Goal: Check status: Check status

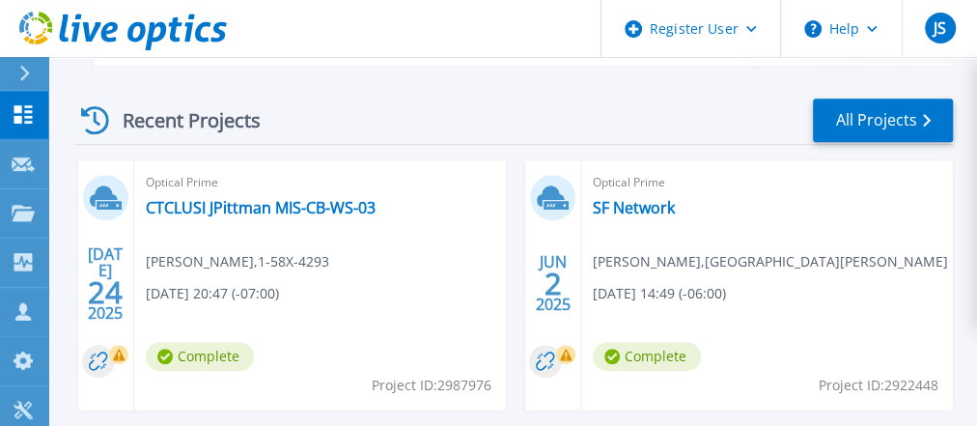
scroll to position [519, 0]
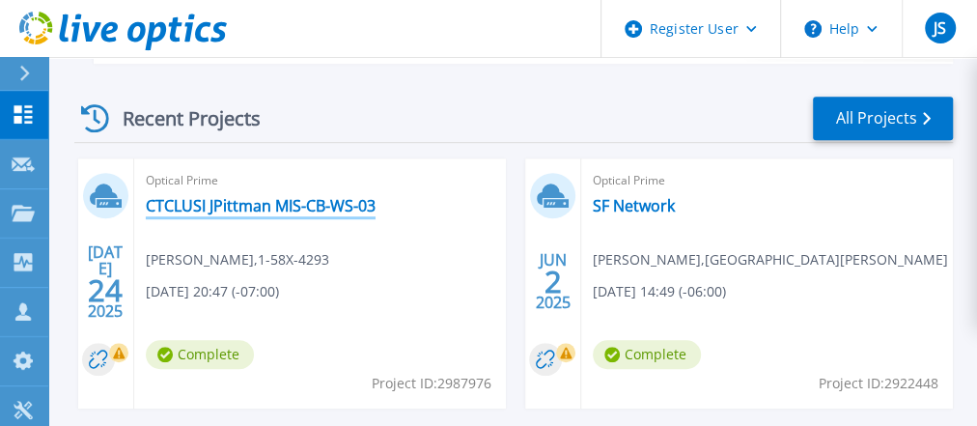
click at [288, 209] on link "CTCLUSI JPittman MIS-CB-WS-03" at bounding box center [261, 205] width 230 height 19
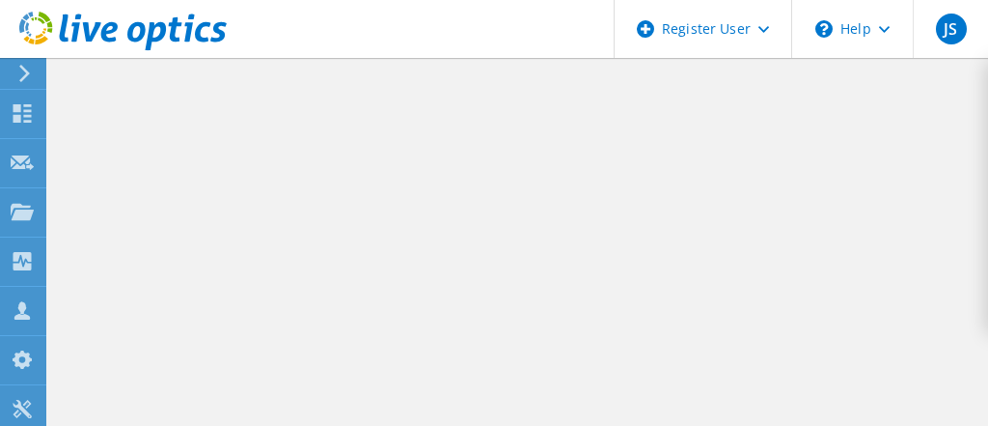
select select "USD"
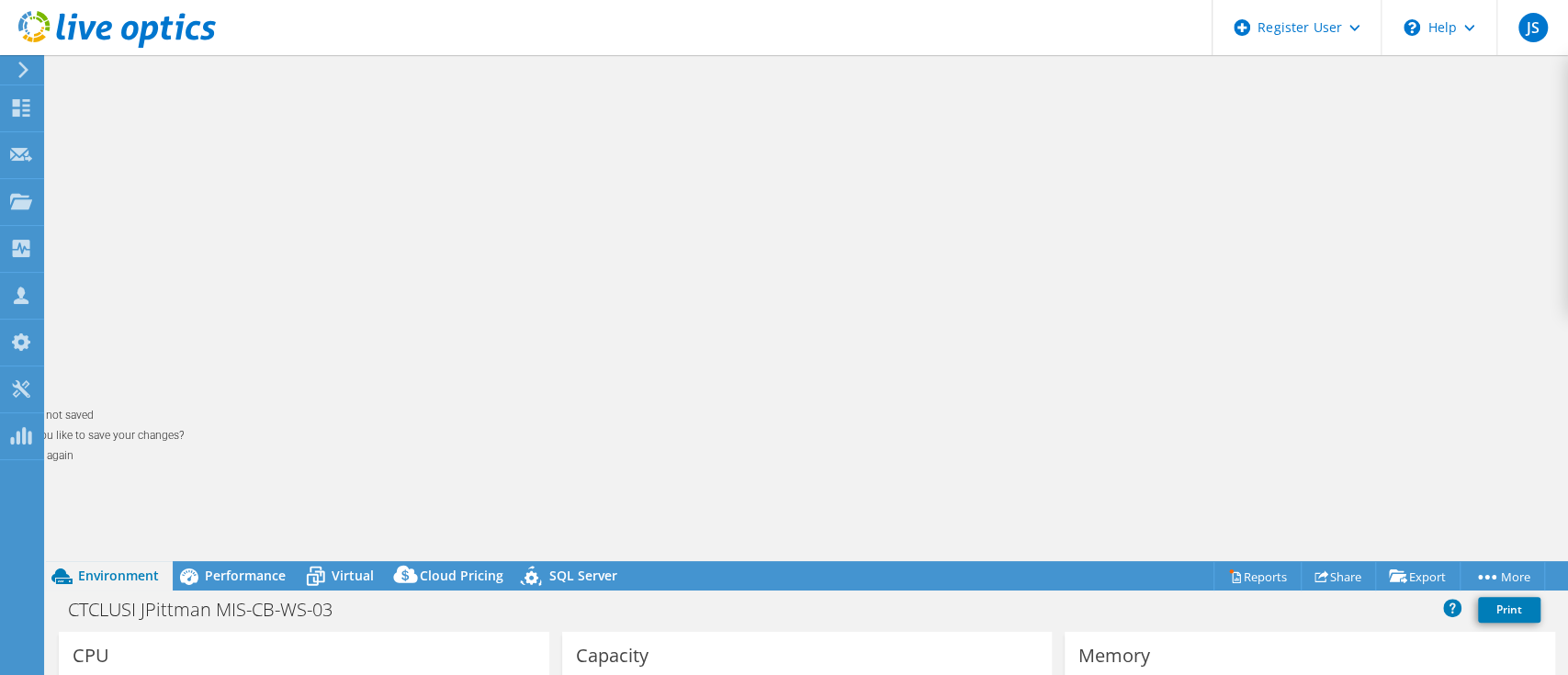
drag, startPoint x: 566, startPoint y: 2, endPoint x: 487, endPoint y: 208, distance: 220.6
click at [239, 405] on span "Performance" at bounding box center [245, 576] width 81 height 17
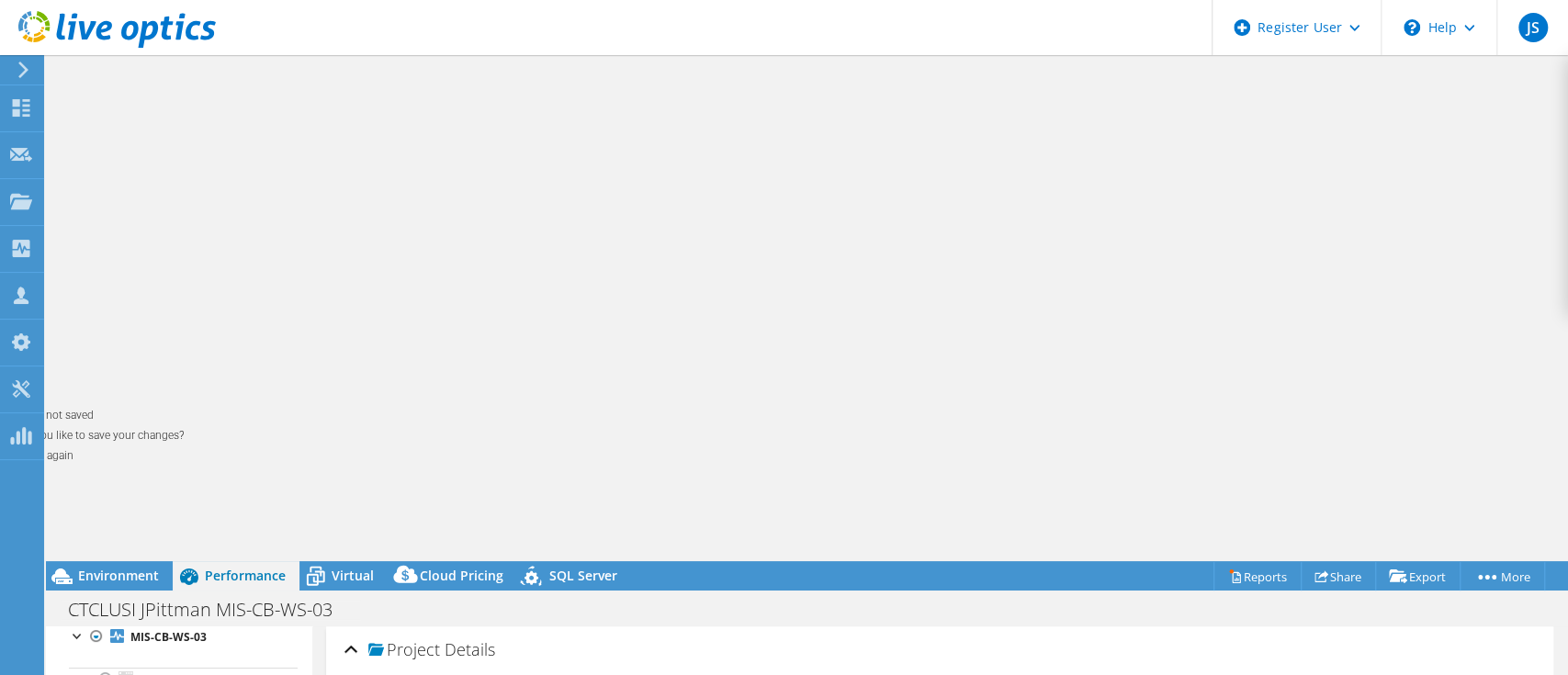
scroll to position [76, 0]
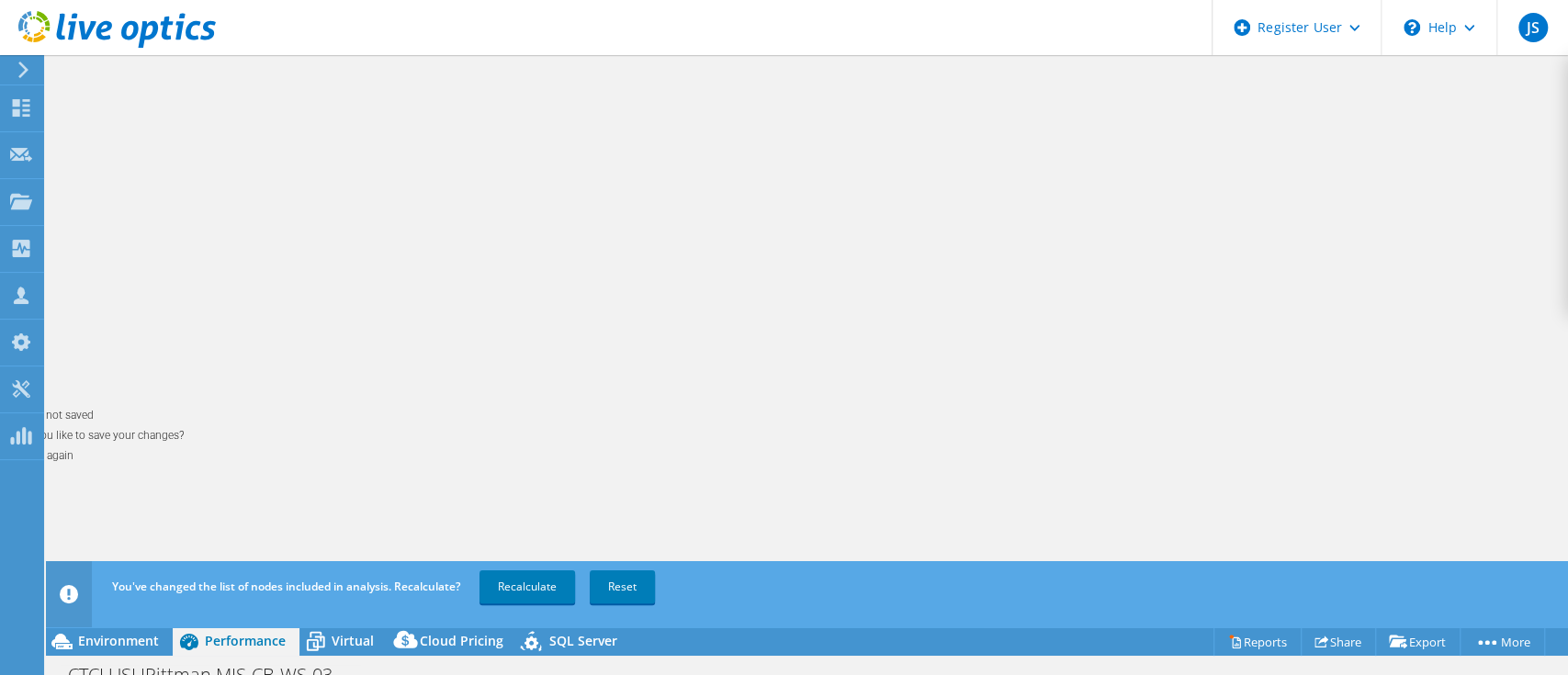
click at [567, 405] on link "Recalculate" at bounding box center [527, 586] width 95 height 33
drag, startPoint x: 581, startPoint y: 544, endPoint x: 588, endPoint y: 525, distance: 20.2
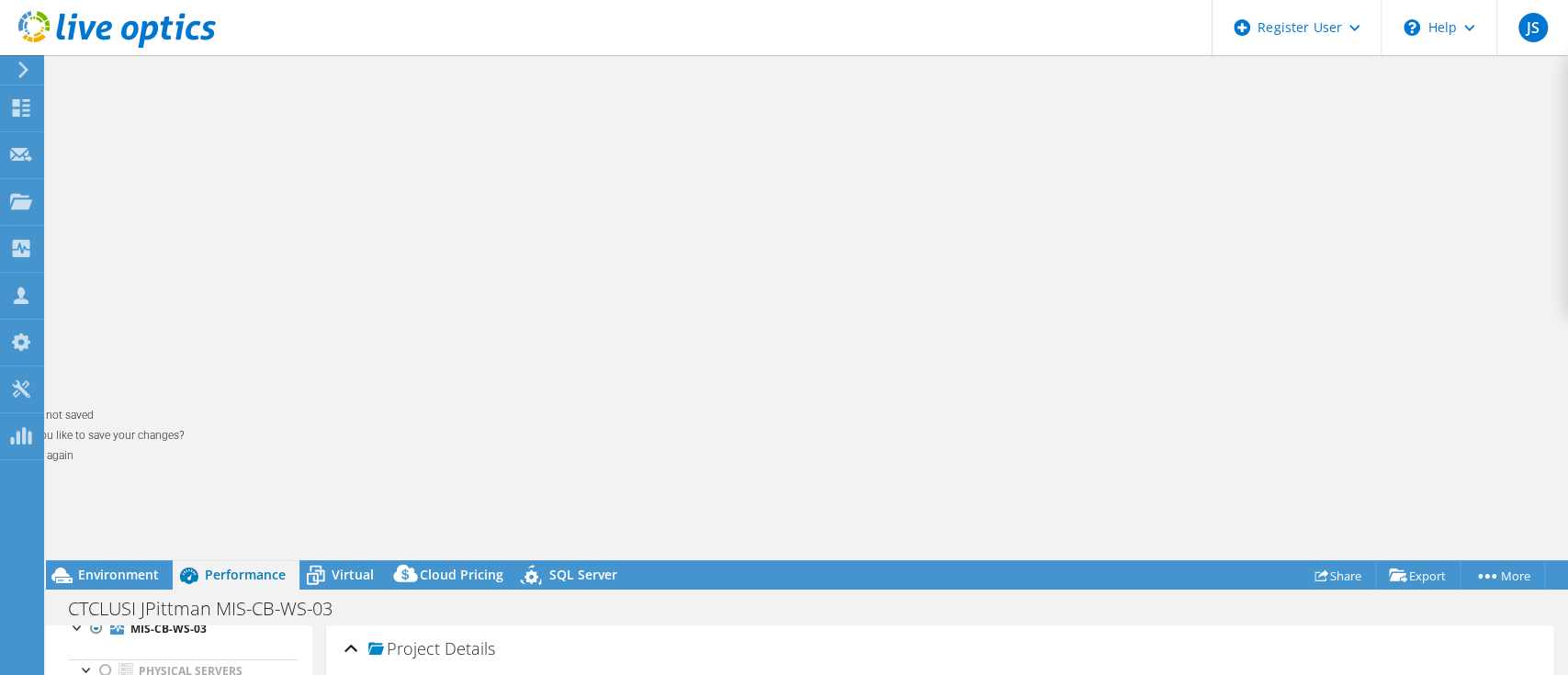
drag, startPoint x: 572, startPoint y: 573, endPoint x: 555, endPoint y: 633, distance: 62.4
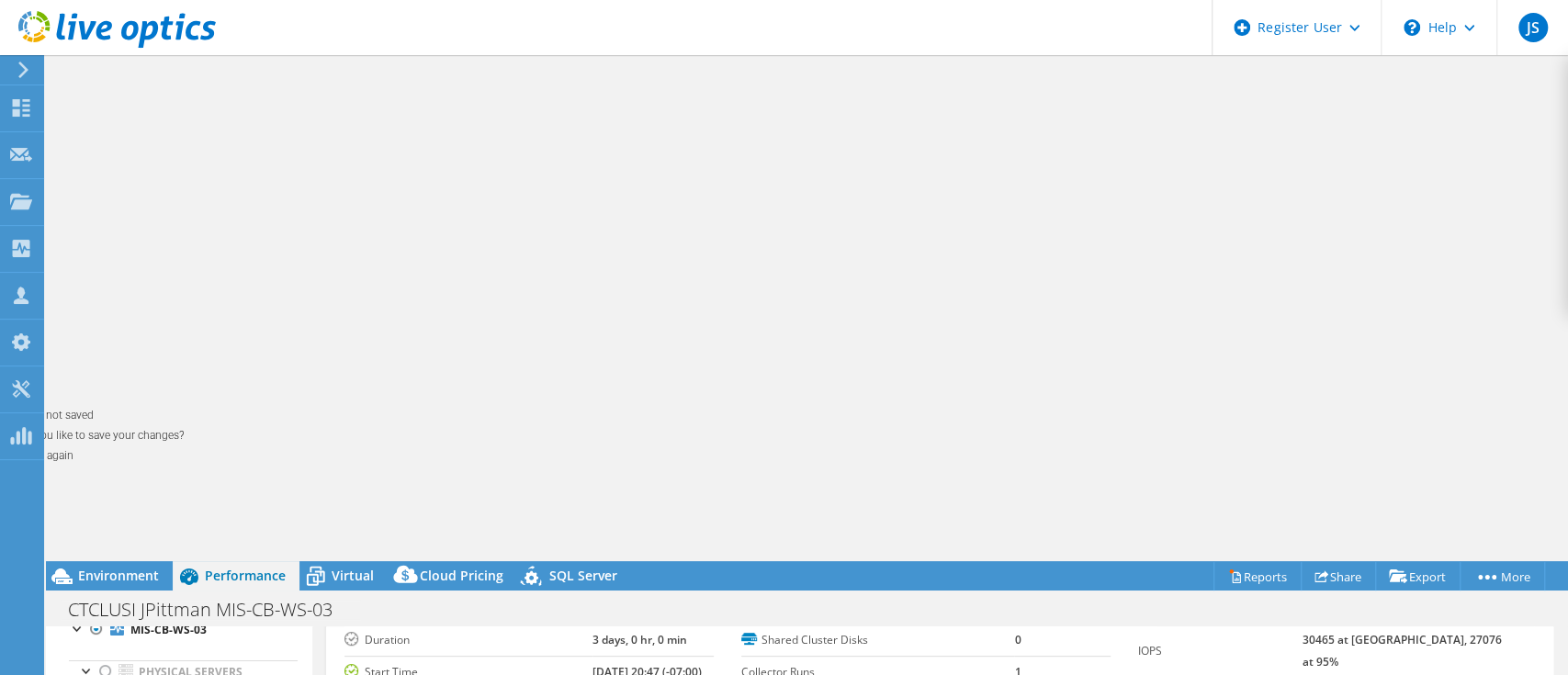
scroll to position [122, 0]
click at [103, 405] on span "Environment" at bounding box center [118, 576] width 81 height 17
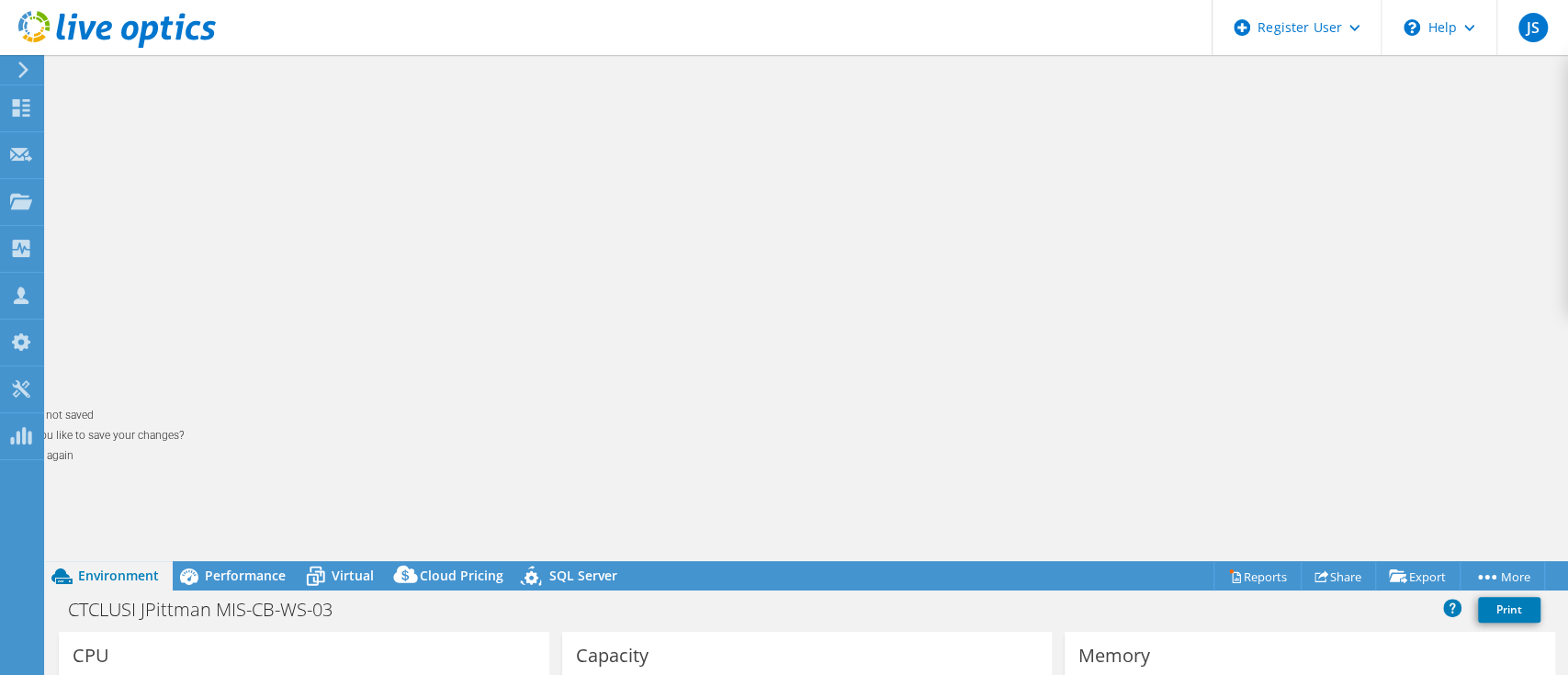
click at [259, 405] on div "Performance" at bounding box center [235, 576] width 127 height 30
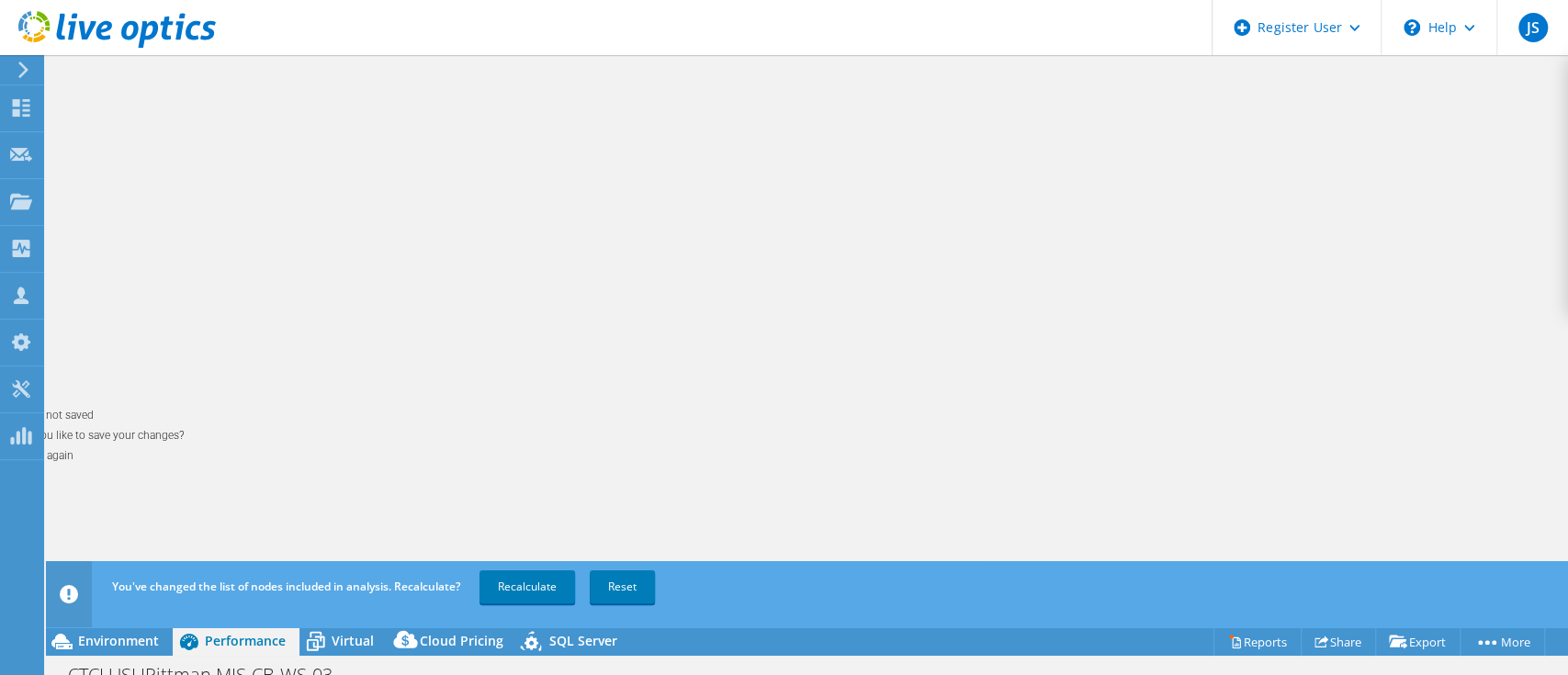
click at [514, 405] on link "Recalculate" at bounding box center [527, 586] width 95 height 33
click at [126, 405] on span "Environment" at bounding box center [118, 641] width 81 height 17
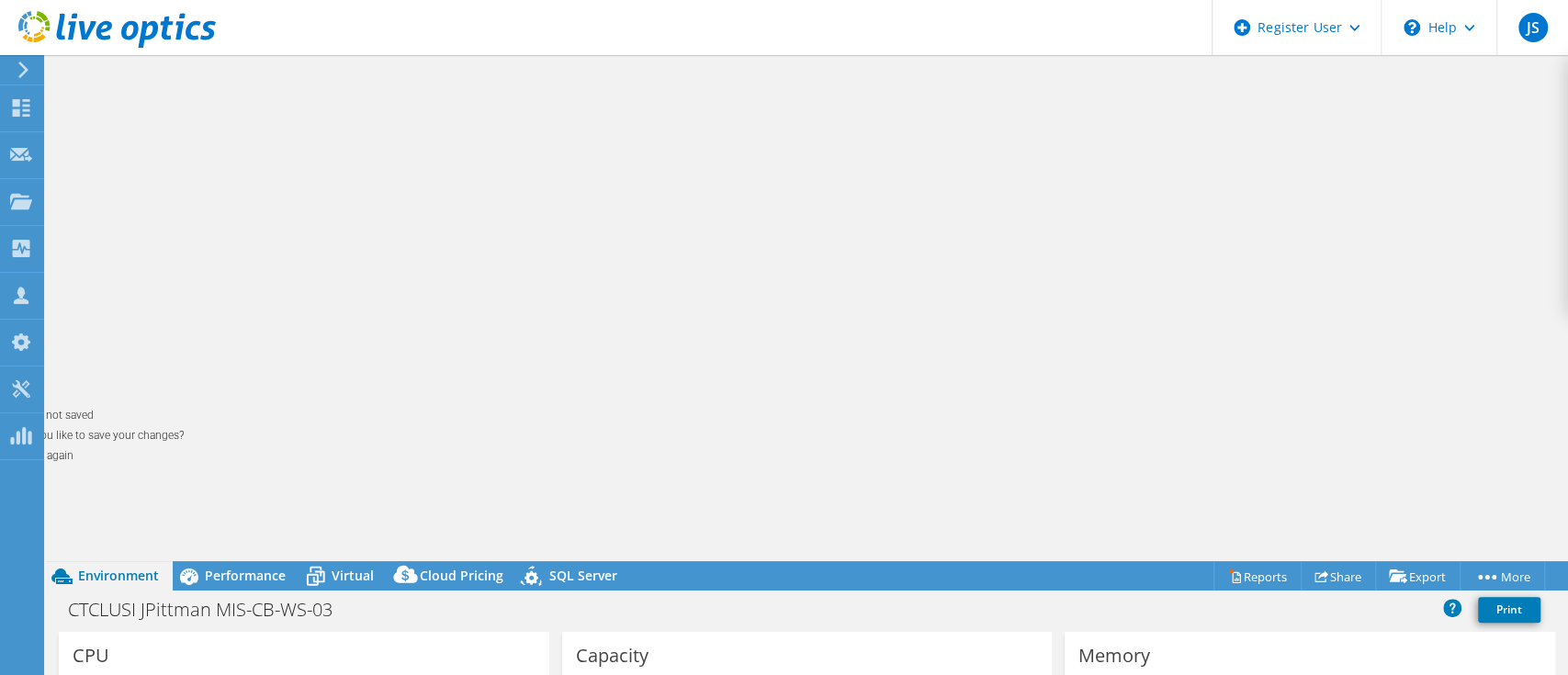
click at [204, 405] on icon at bounding box center [188, 577] width 32 height 32
